Goal: Transaction & Acquisition: Subscribe to service/newsletter

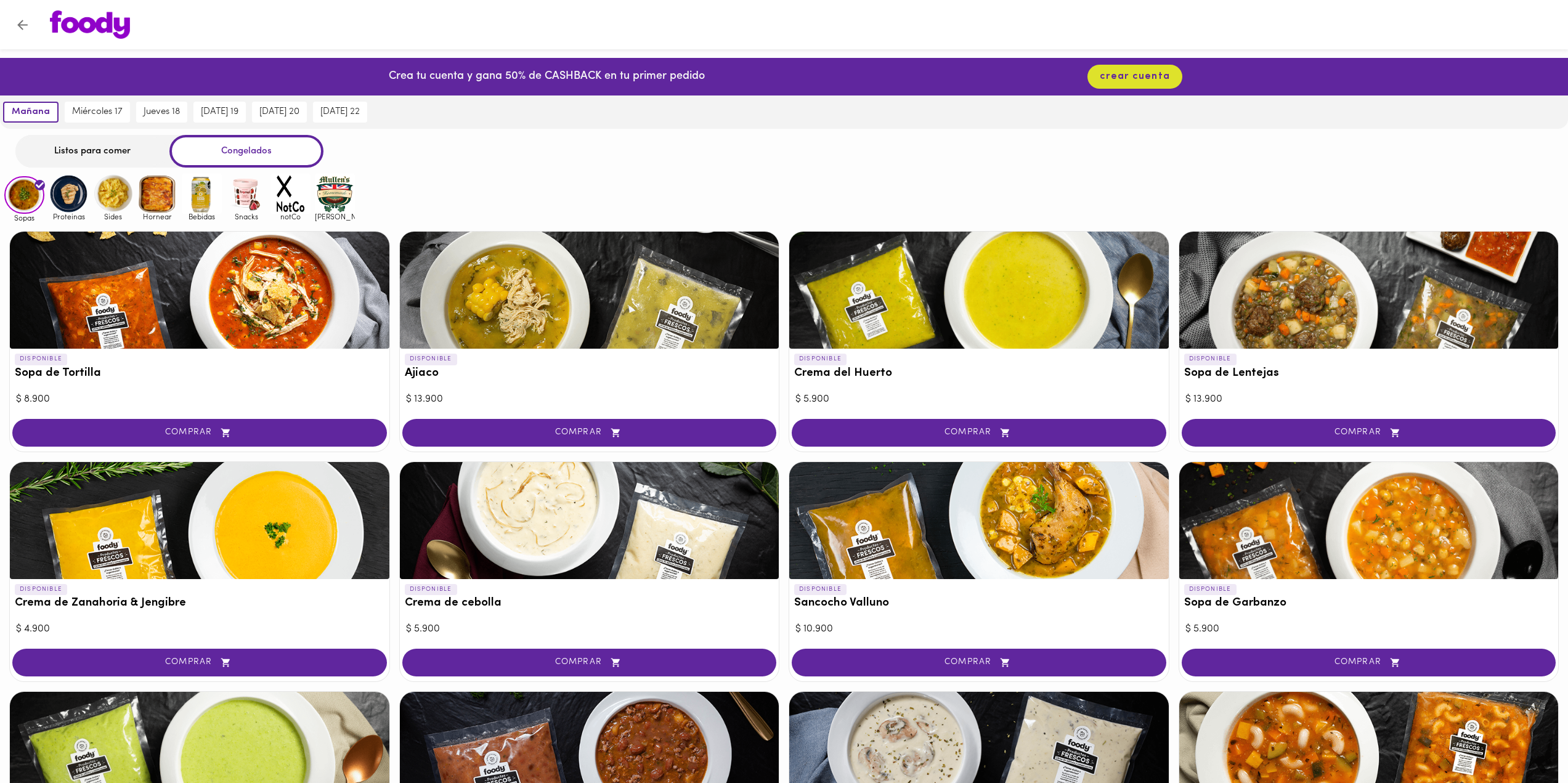
click at [19, 25] on icon "Volver" at bounding box center [23, 25] width 10 height 10
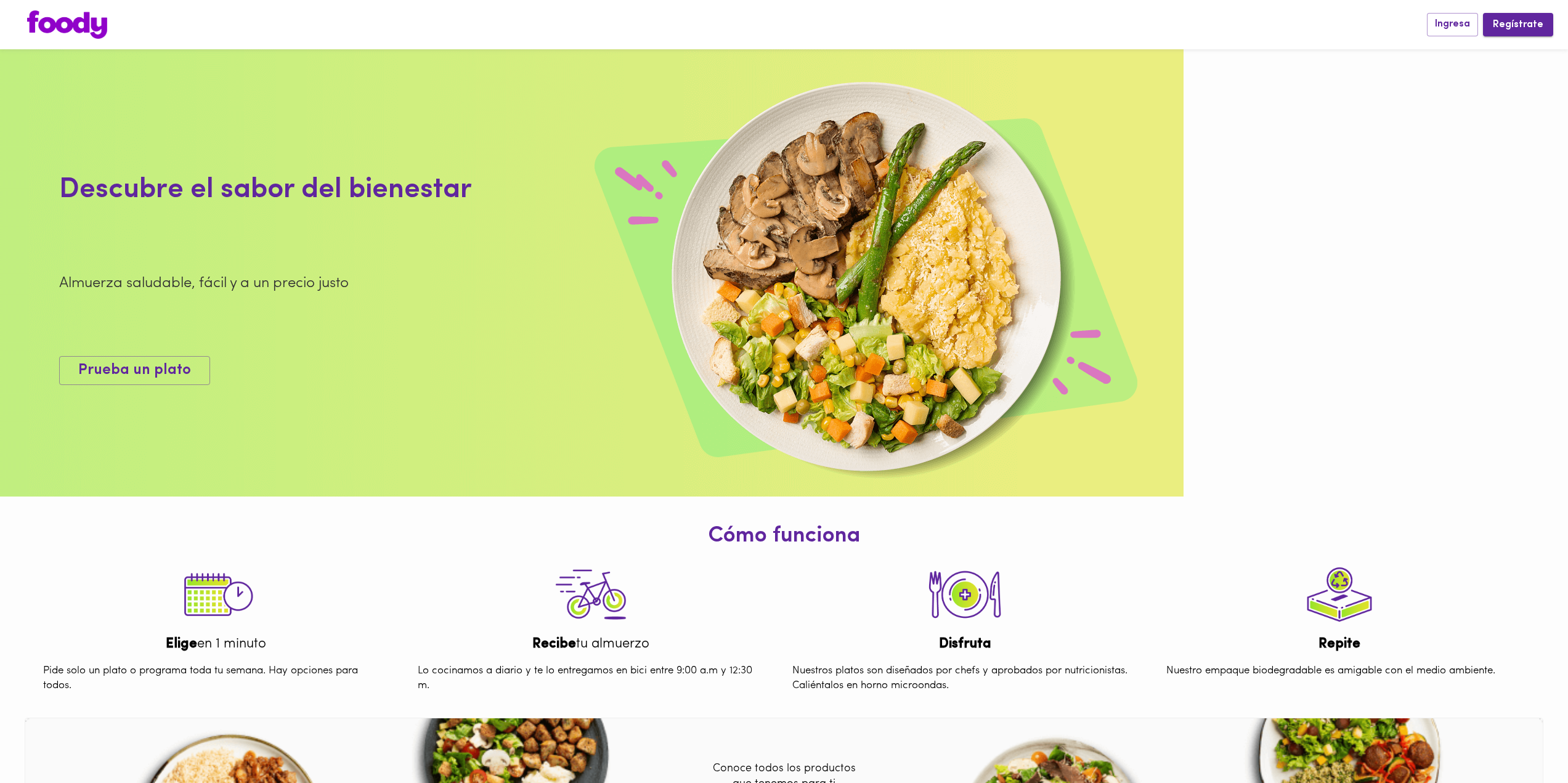
click at [1508, 31] on span "Regístrate" at bounding box center [1518, 25] width 51 height 12
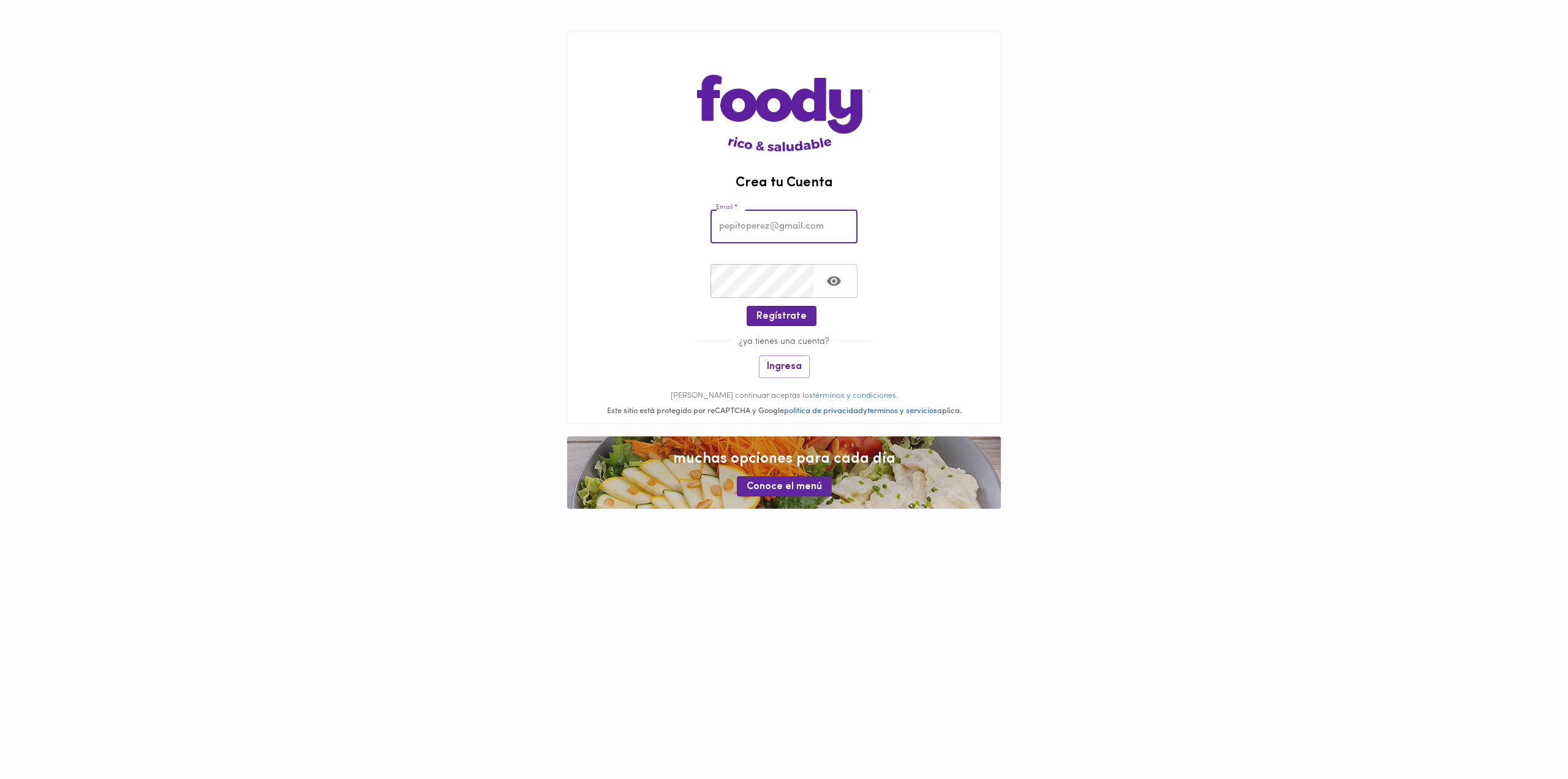
click at [805, 231] on input "email" at bounding box center [784, 226] width 147 height 34
click at [785, 372] on button "Ingresa" at bounding box center [784, 366] width 51 height 23
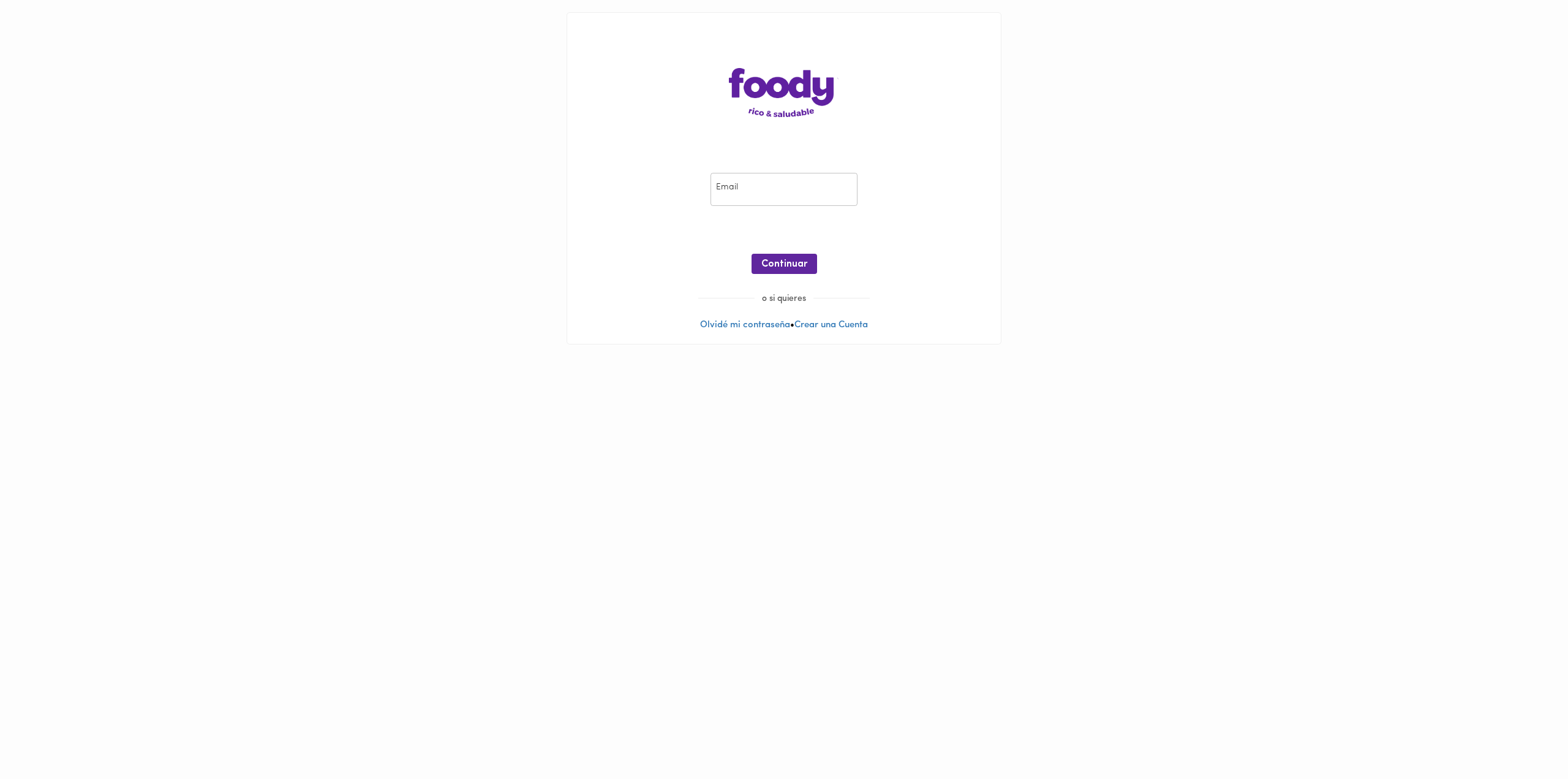
click at [774, 195] on input "email" at bounding box center [784, 189] width 147 height 34
